Goal: Information Seeking & Learning: Check status

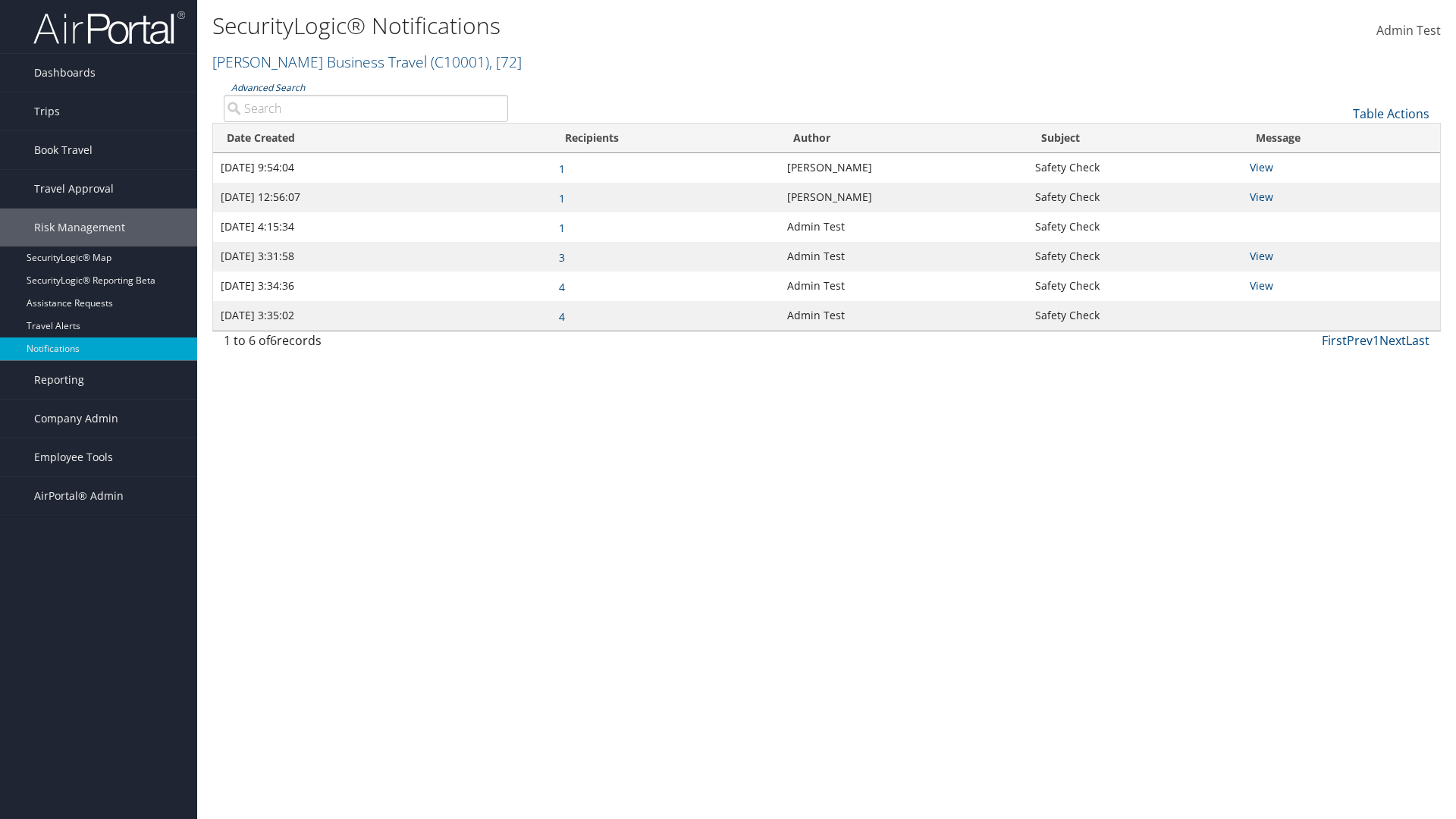
click at [267, 87] on link "Advanced Search" at bounding box center [268, 88] width 74 height 13
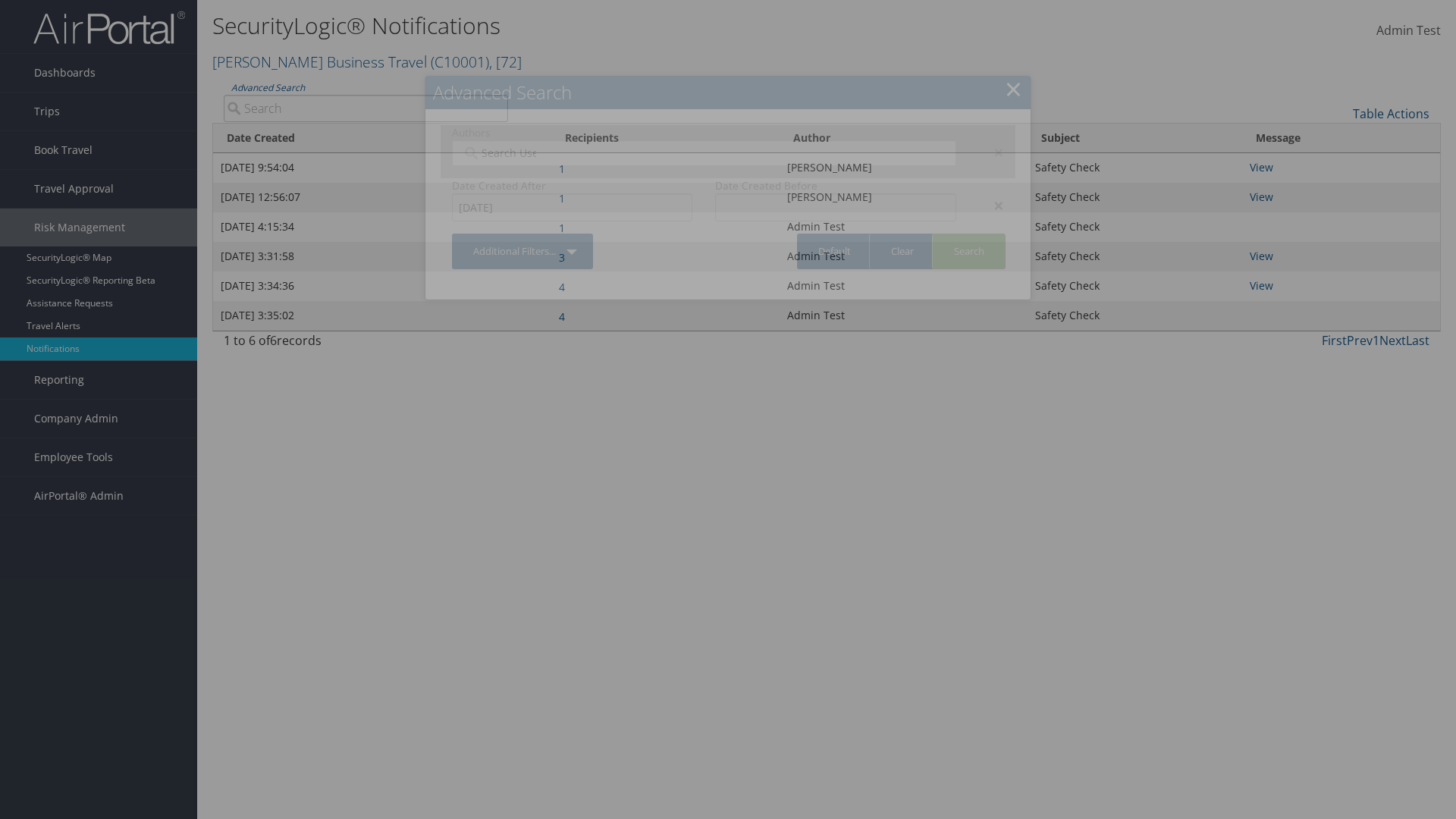
click at [991, 205] on div "×" at bounding box center [991, 205] width 47 height 18
click at [991, 151] on div "×" at bounding box center [991, 151] width 47 height 18
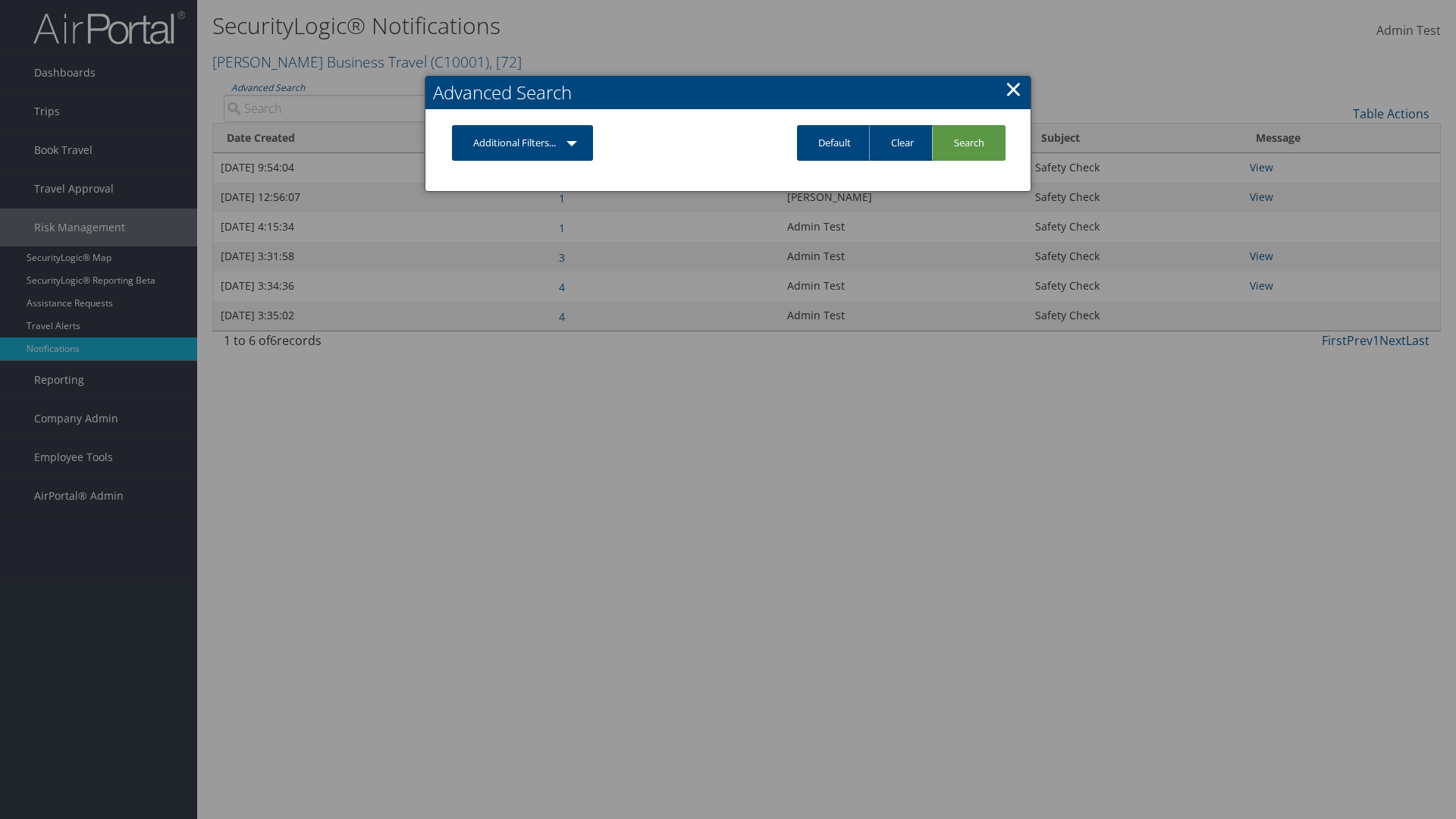
click at [524, 143] on link "Additional Filters..." at bounding box center [522, 143] width 141 height 36
click at [0, 0] on link "Author" at bounding box center [0, 0] width 0 height 0
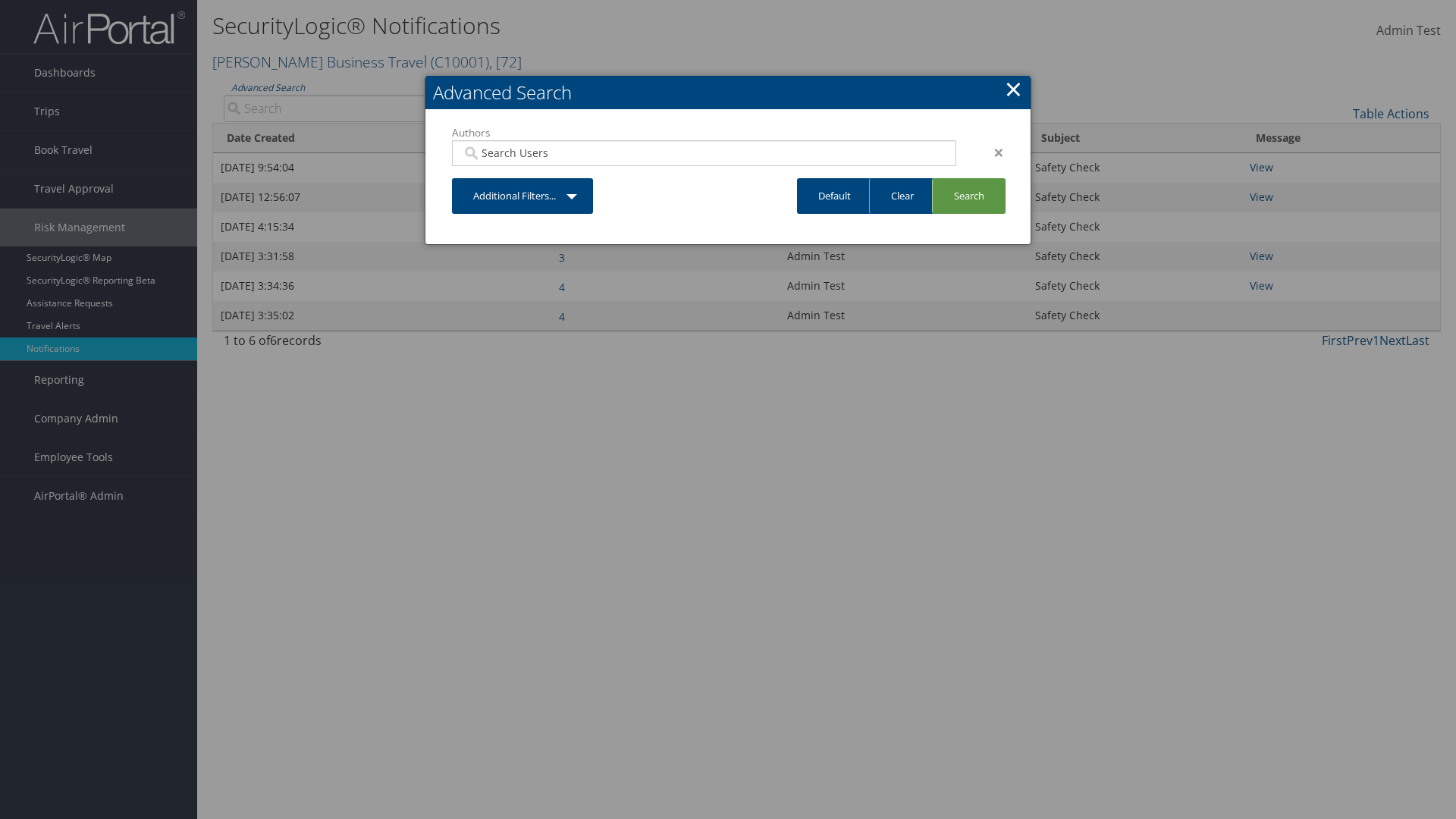
click at [524, 196] on link "Additional Filters..." at bounding box center [522, 196] width 141 height 36
click at [0, 0] on link "Date Created" at bounding box center [0, 0] width 0 height 0
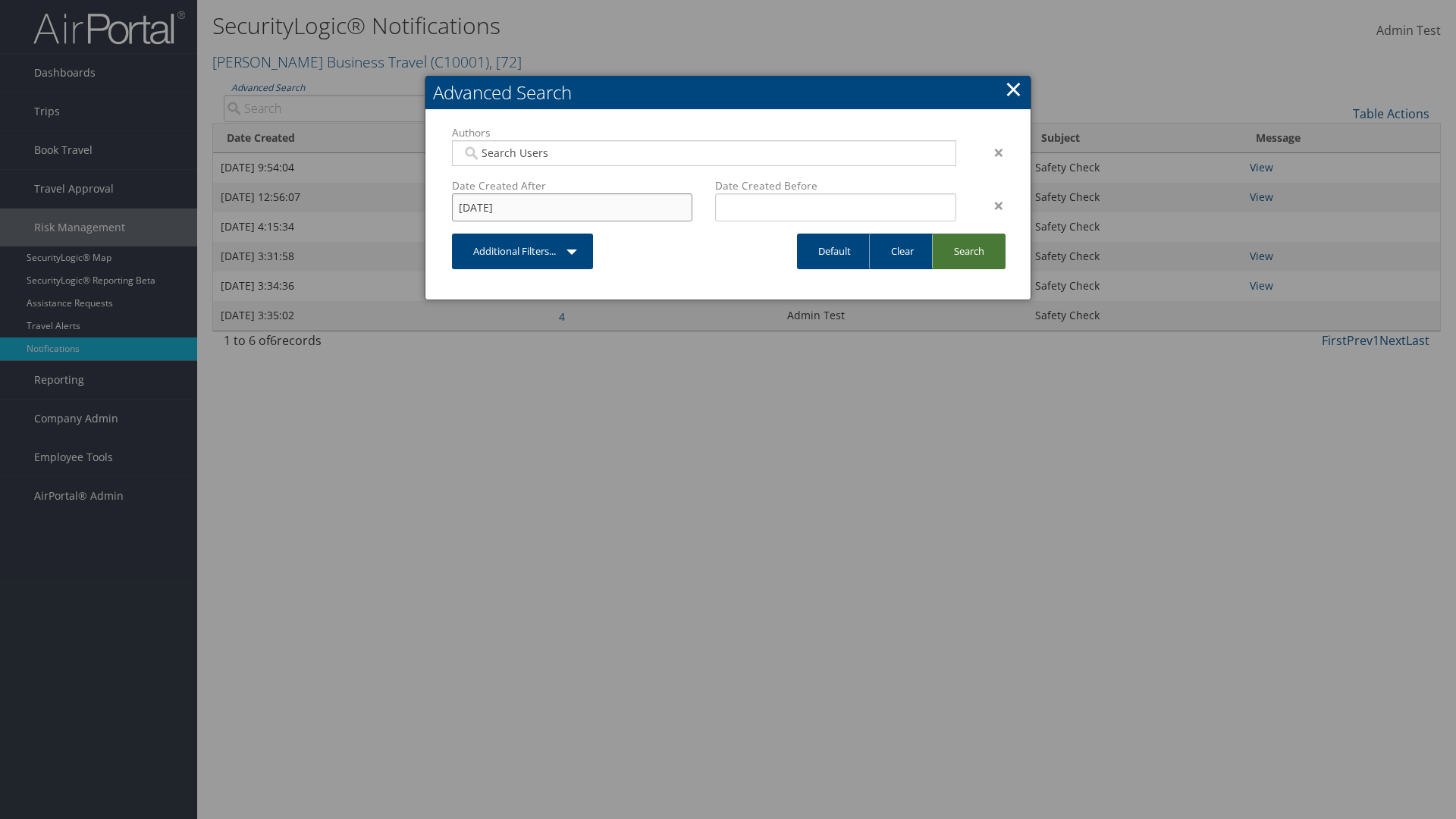
type input "[DATE]"
click at [968, 251] on link "Search" at bounding box center [968, 252] width 74 height 36
